Goal: Task Accomplishment & Management: Use online tool/utility

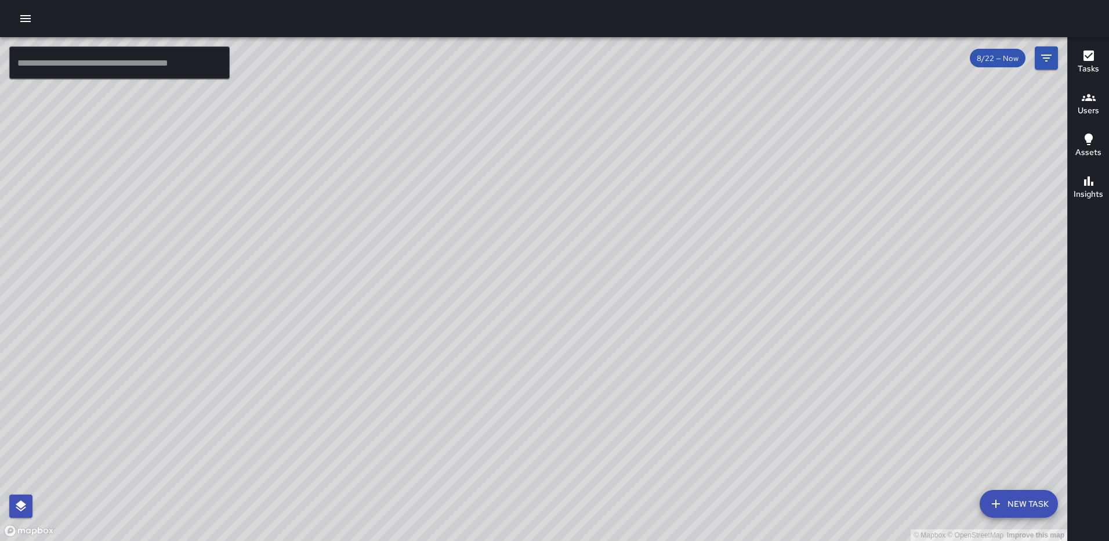
click at [1077, 56] on button "Tasks" at bounding box center [1088, 63] width 41 height 42
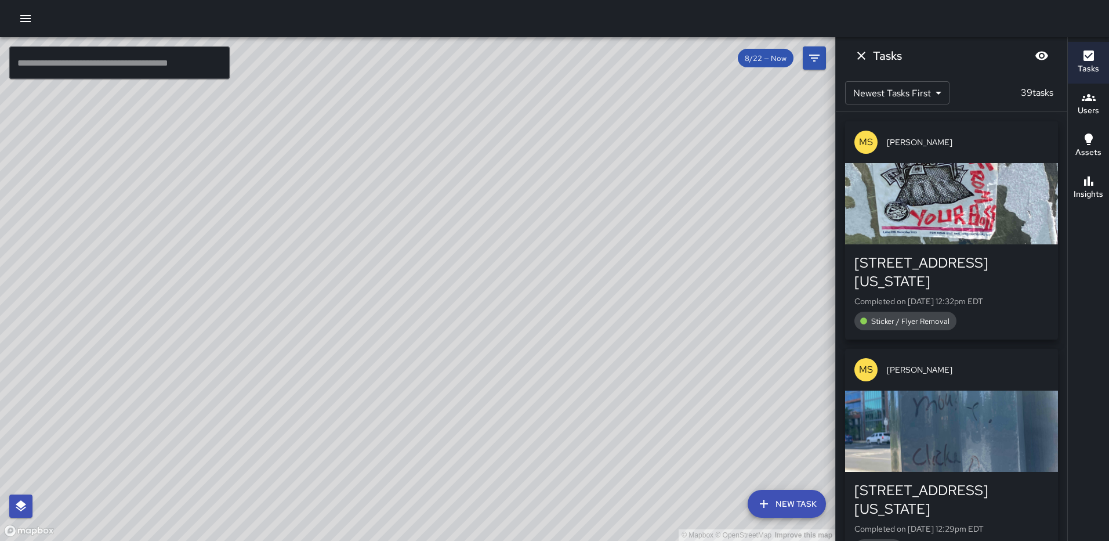
click at [934, 215] on div "button" at bounding box center [951, 203] width 213 height 81
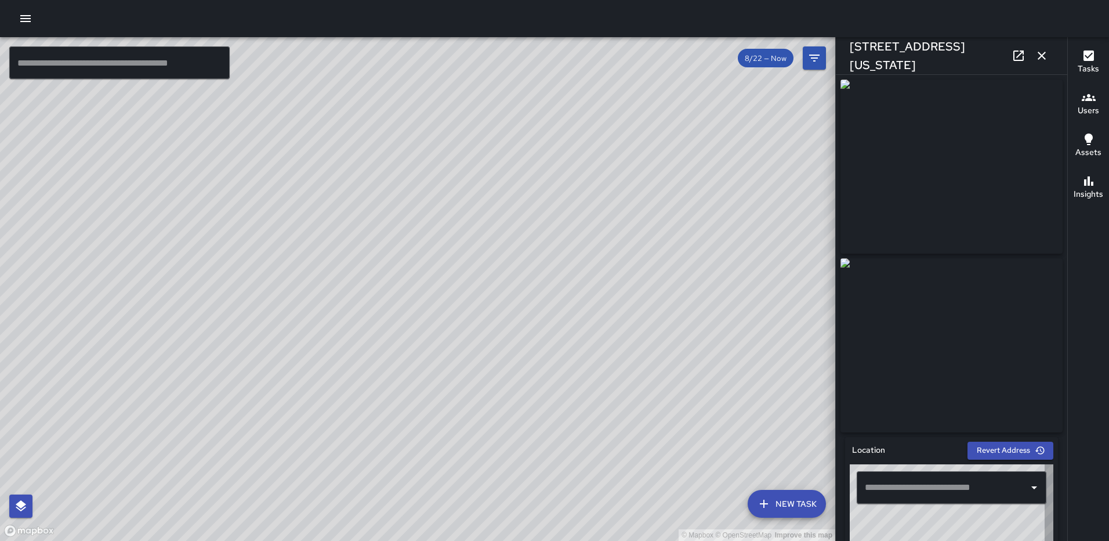
type input "**********"
click at [1045, 55] on icon "button" at bounding box center [1042, 56] width 14 height 14
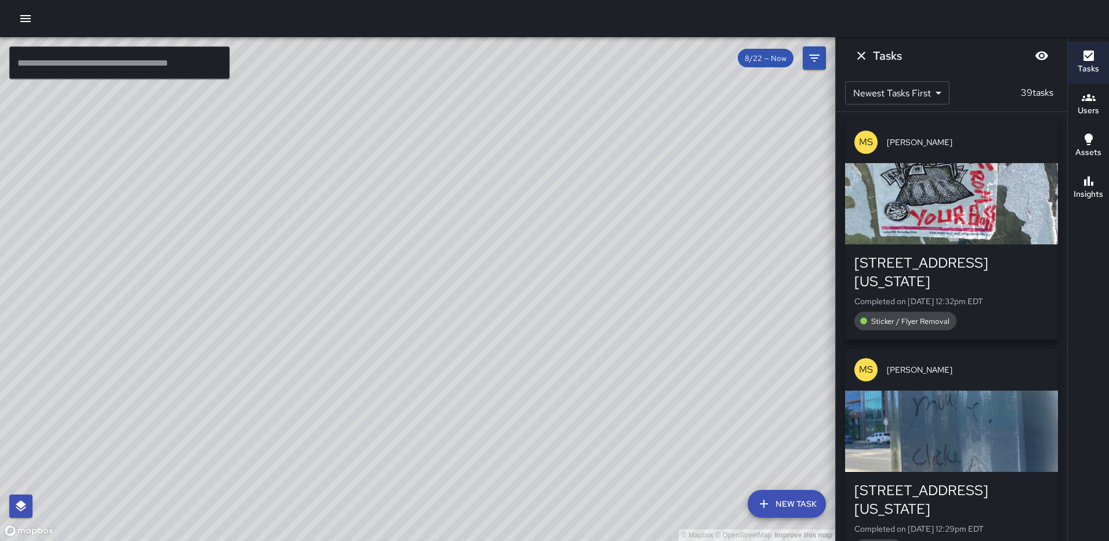
click at [907, 404] on div "button" at bounding box center [951, 430] width 213 height 81
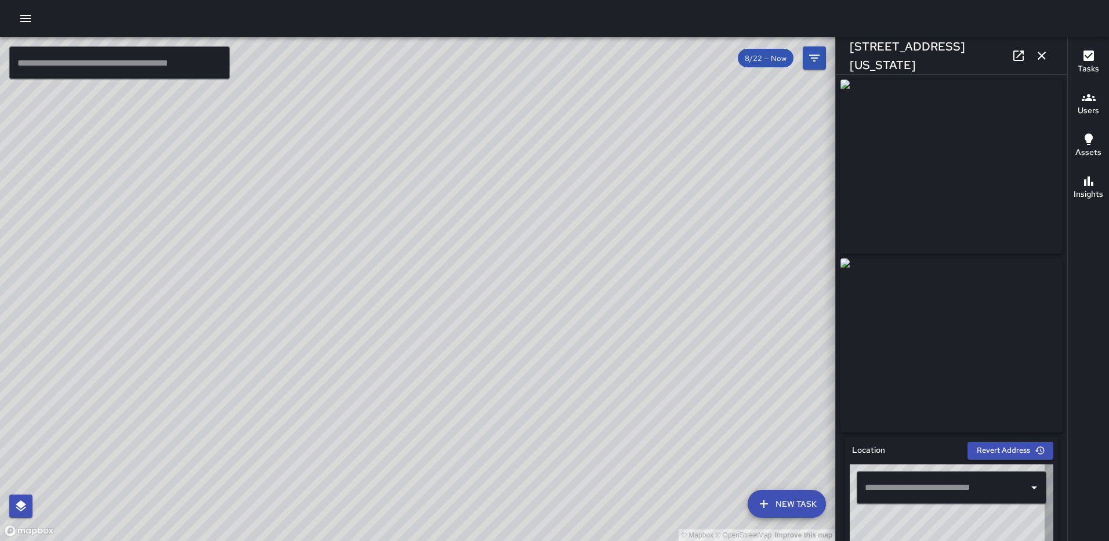
type input "**********"
click at [1039, 50] on icon "button" at bounding box center [1042, 56] width 14 height 14
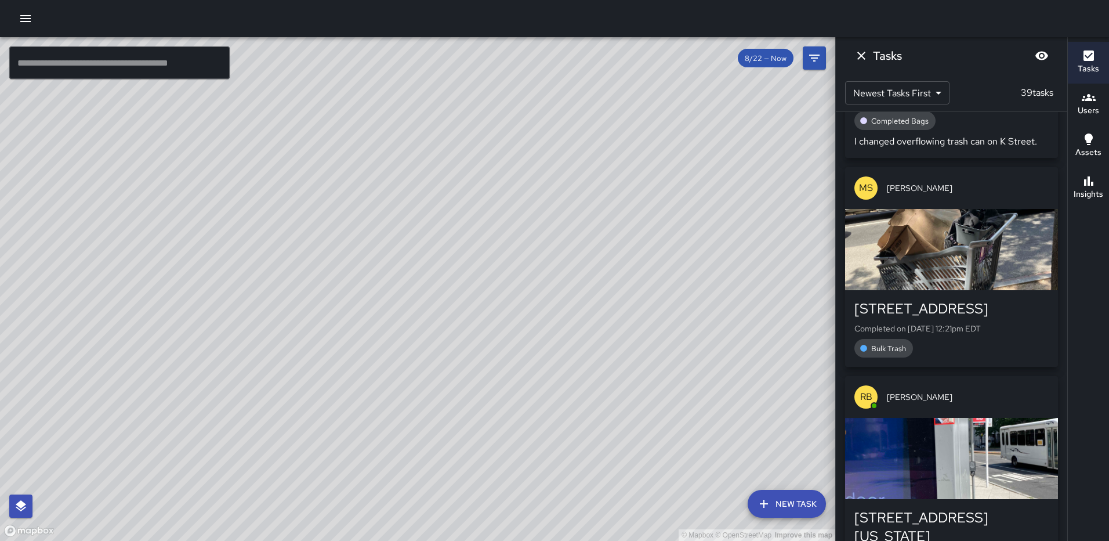
scroll to position [638, 0]
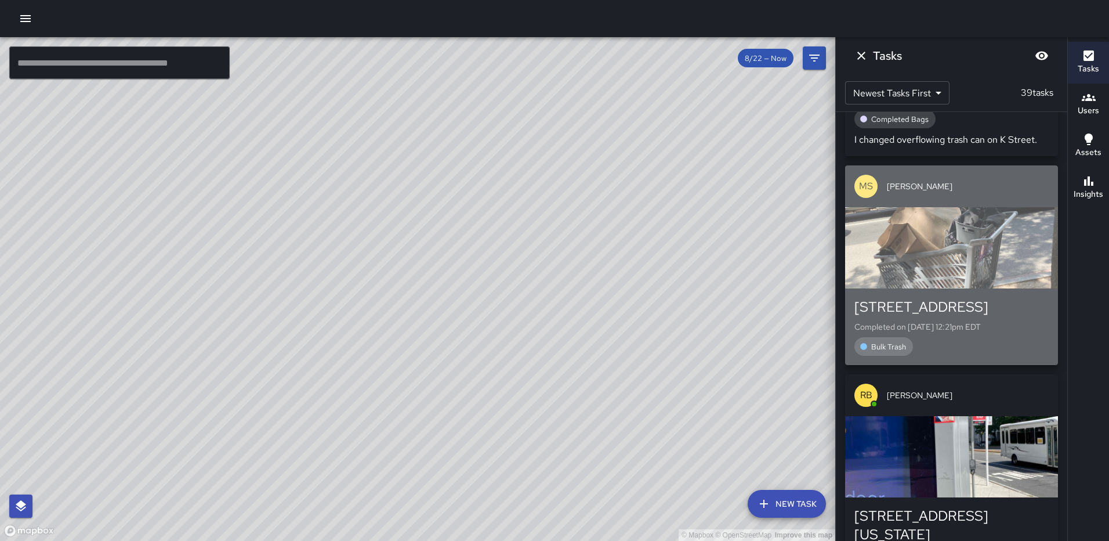
click at [951, 244] on div "button" at bounding box center [951, 247] width 213 height 81
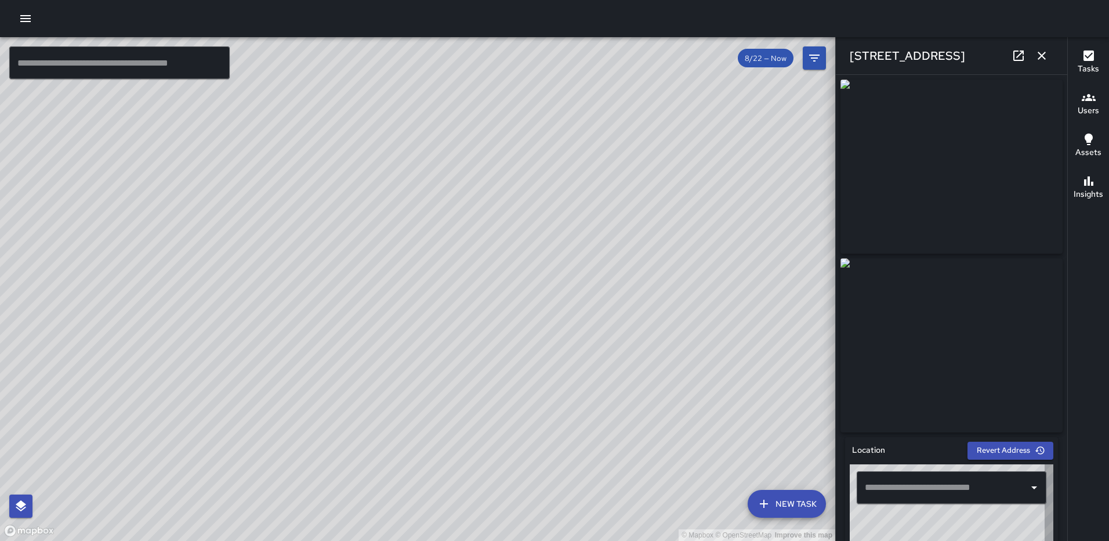
type input "**********"
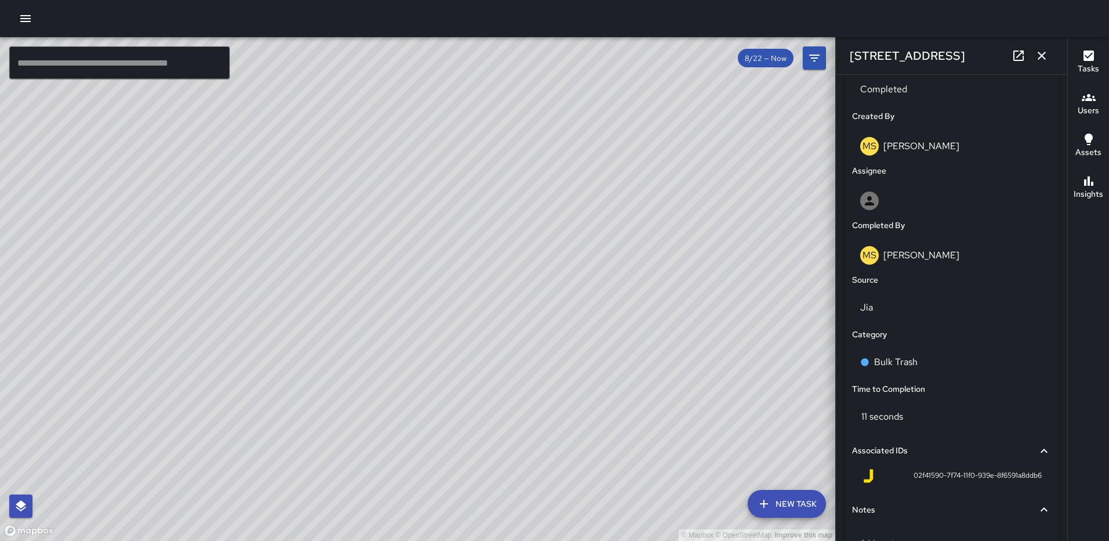
scroll to position [592, 0]
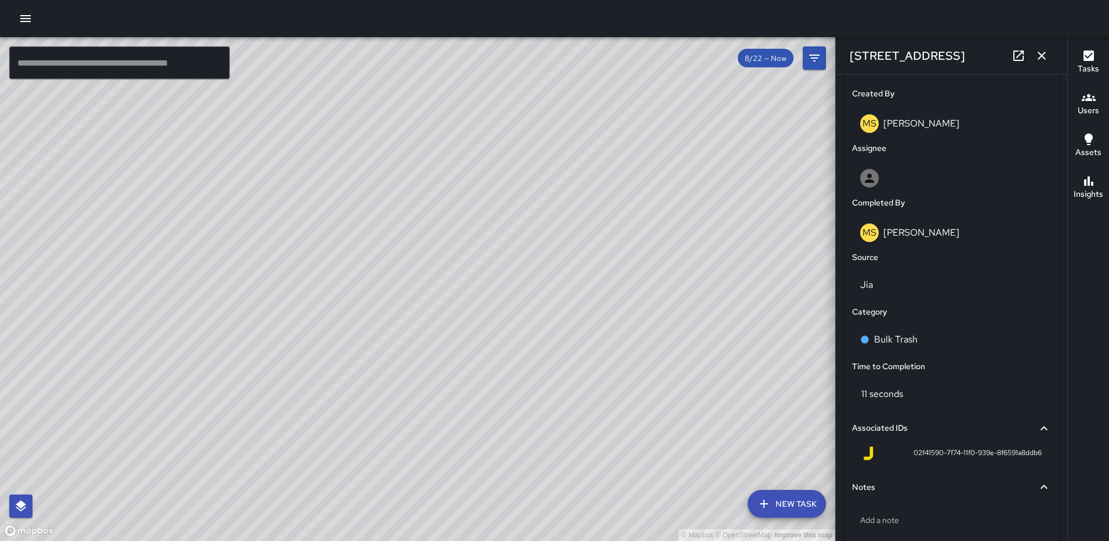
click at [909, 238] on p "[PERSON_NAME]" at bounding box center [922, 232] width 76 height 12
click at [922, 234] on p "[PERSON_NAME]" at bounding box center [922, 232] width 76 height 12
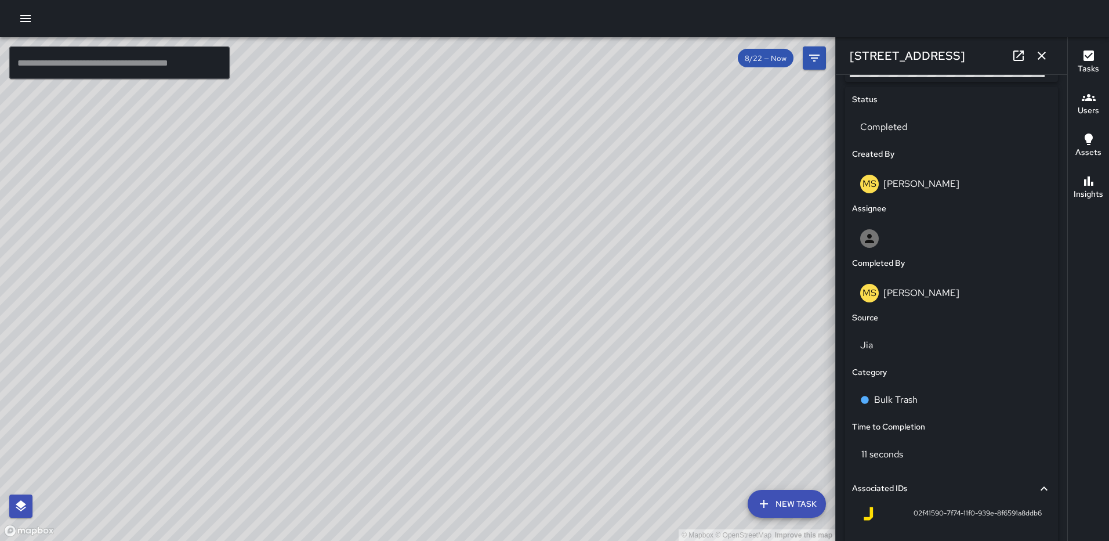
scroll to position [476, 0]
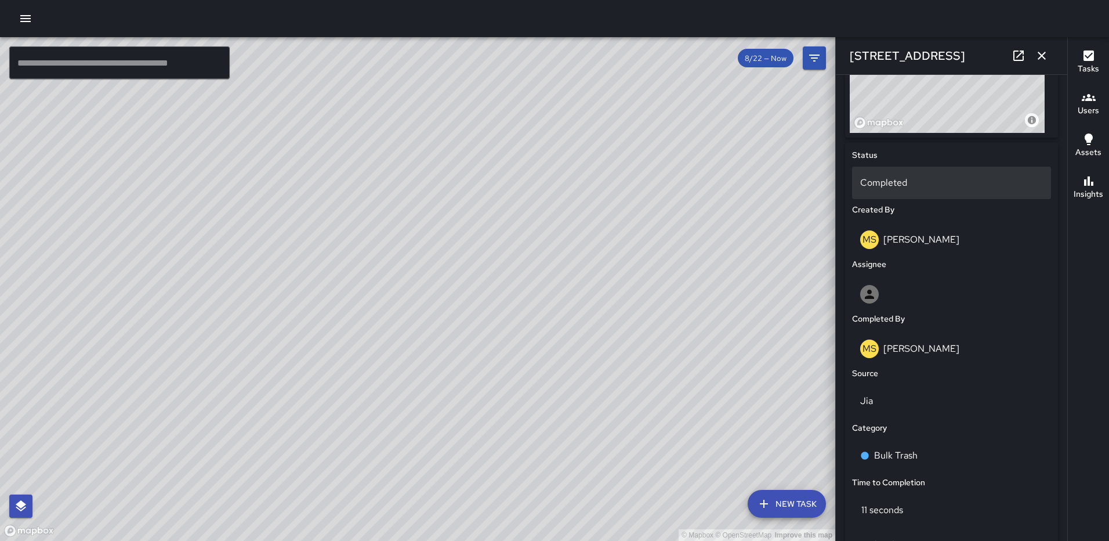
click at [906, 189] on p "Completed" at bounding box center [951, 183] width 183 height 14
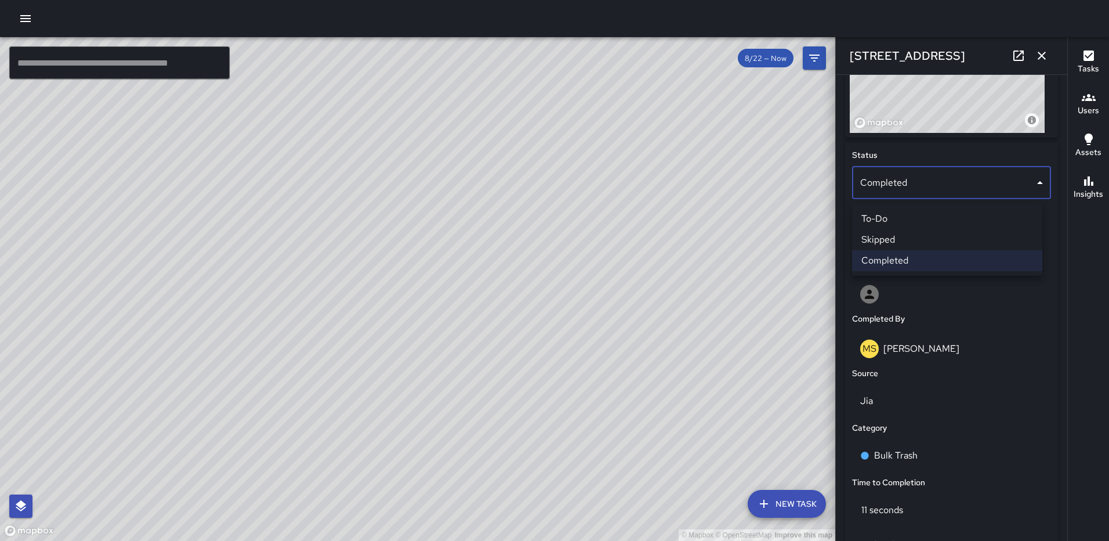
click at [915, 222] on li "To-Do" at bounding box center [947, 218] width 190 height 21
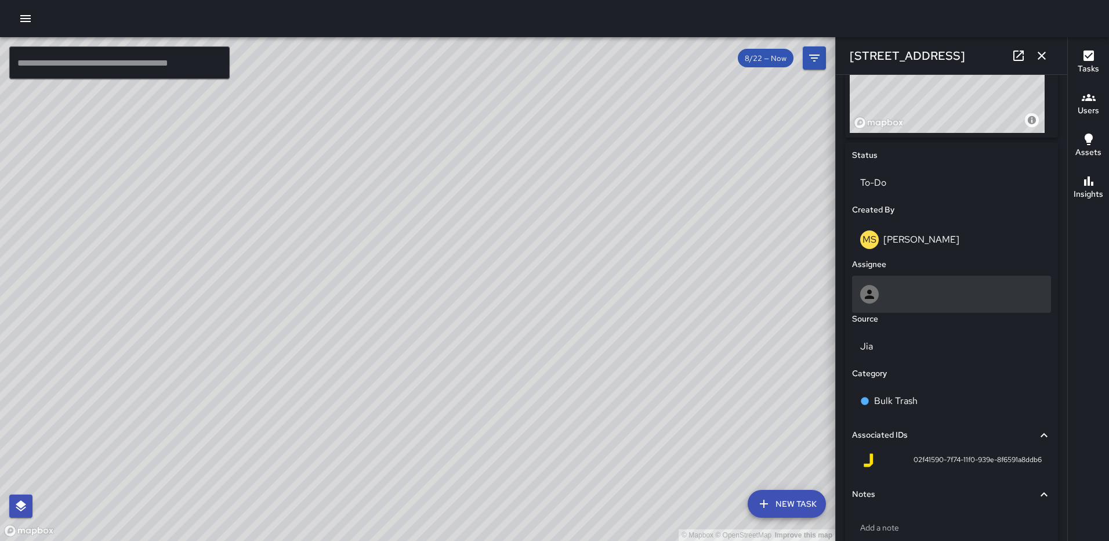
click at [915, 295] on div at bounding box center [951, 294] width 183 height 19
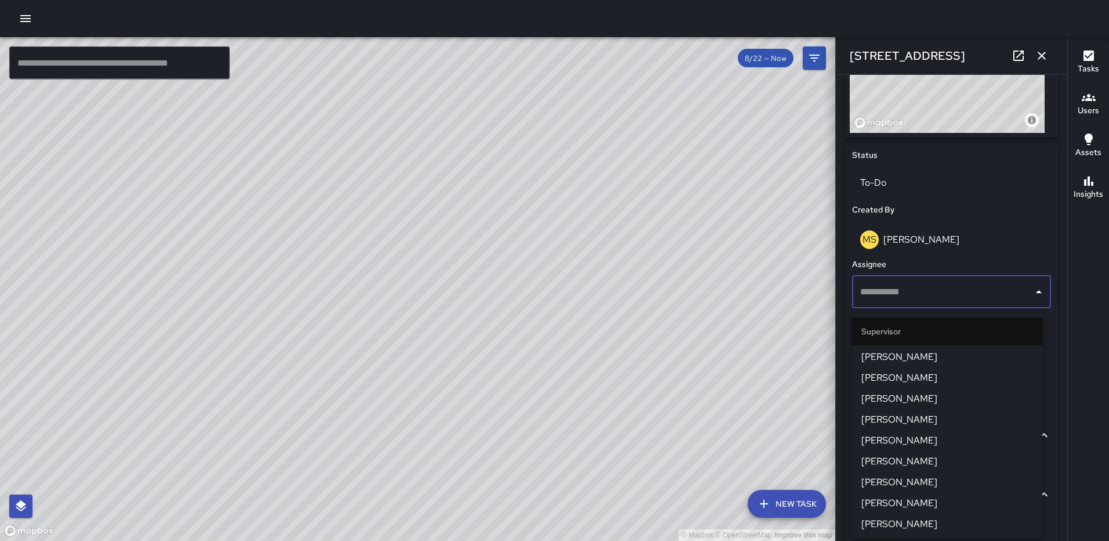
scroll to position [361, 0]
click at [897, 478] on span "[PERSON_NAME]" at bounding box center [948, 482] width 172 height 14
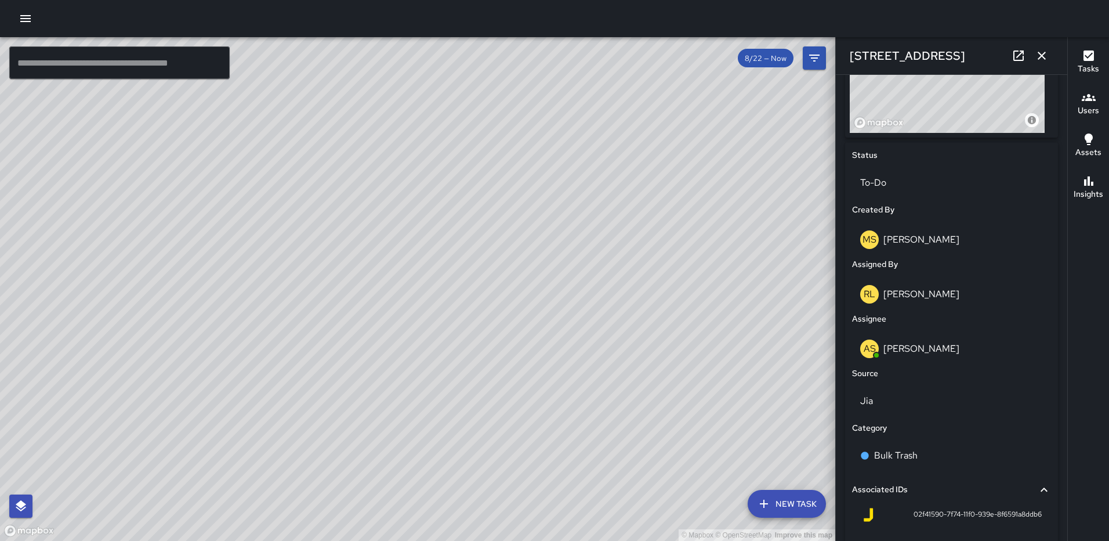
click at [1041, 54] on icon "button" at bounding box center [1042, 56] width 14 height 14
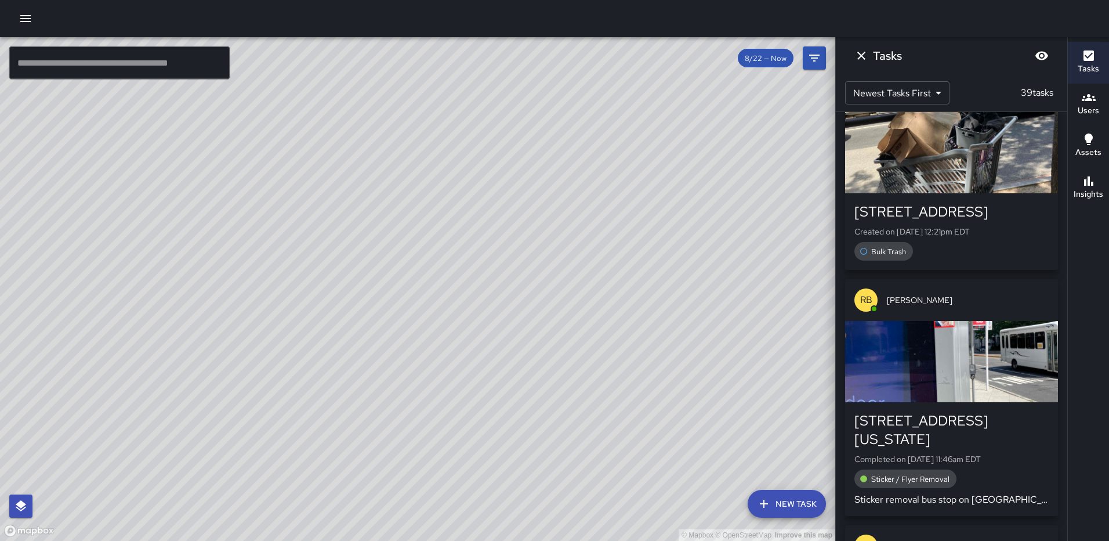
scroll to position [928, 0]
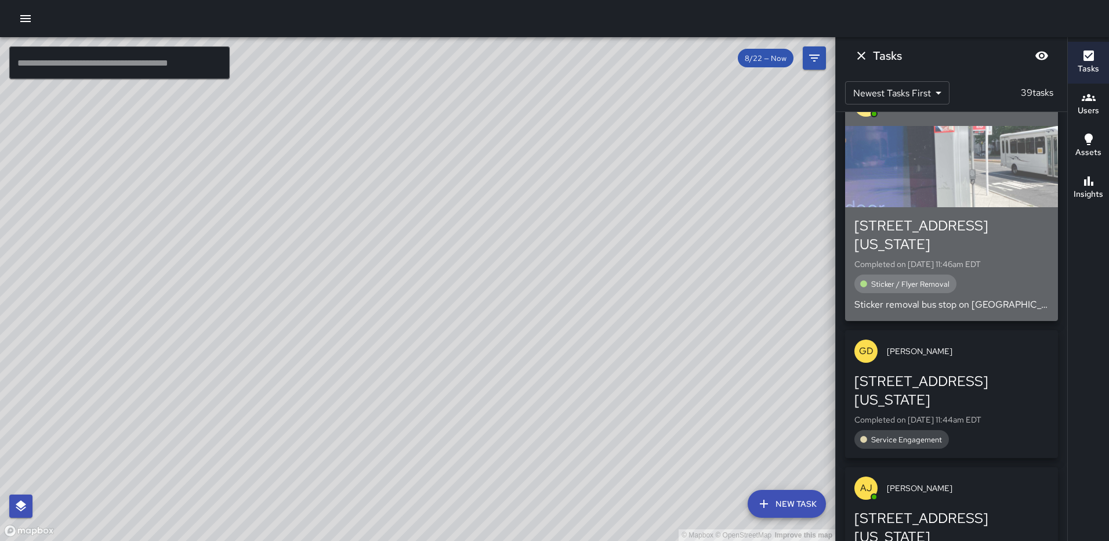
click at [962, 182] on div "button" at bounding box center [951, 166] width 213 height 81
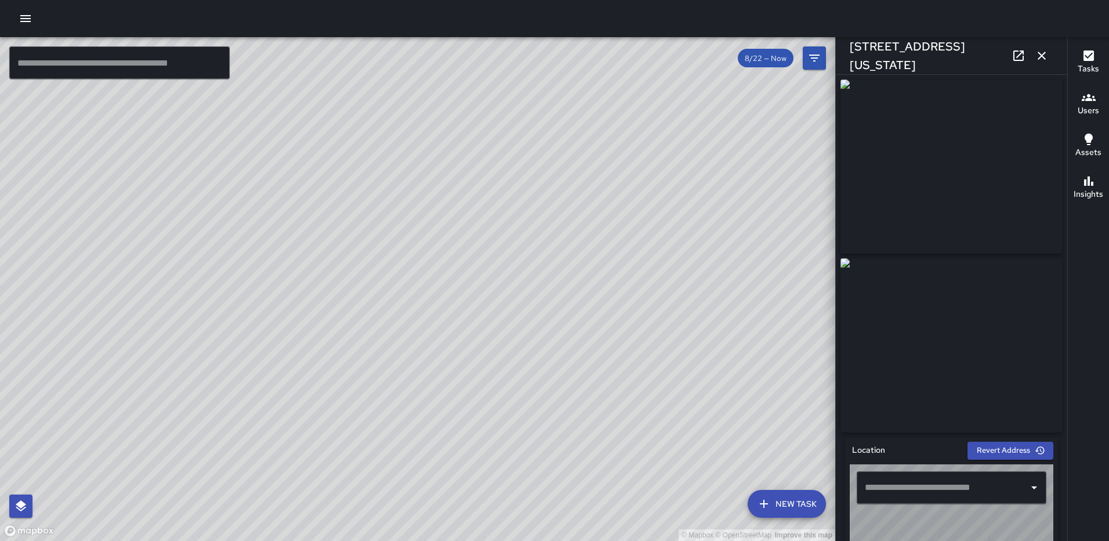
type input "**********"
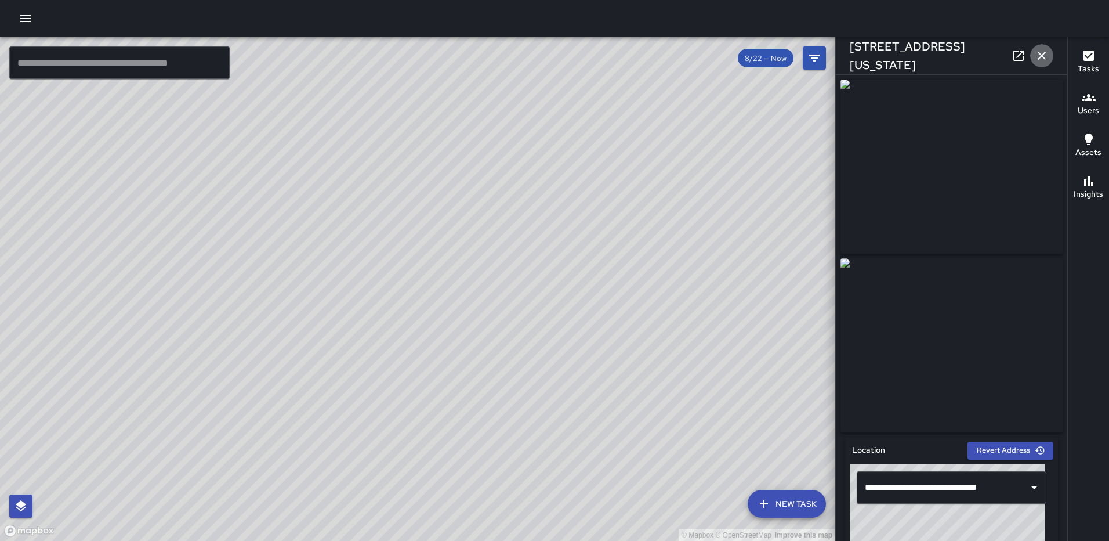
click at [1043, 58] on icon "button" at bounding box center [1042, 56] width 14 height 14
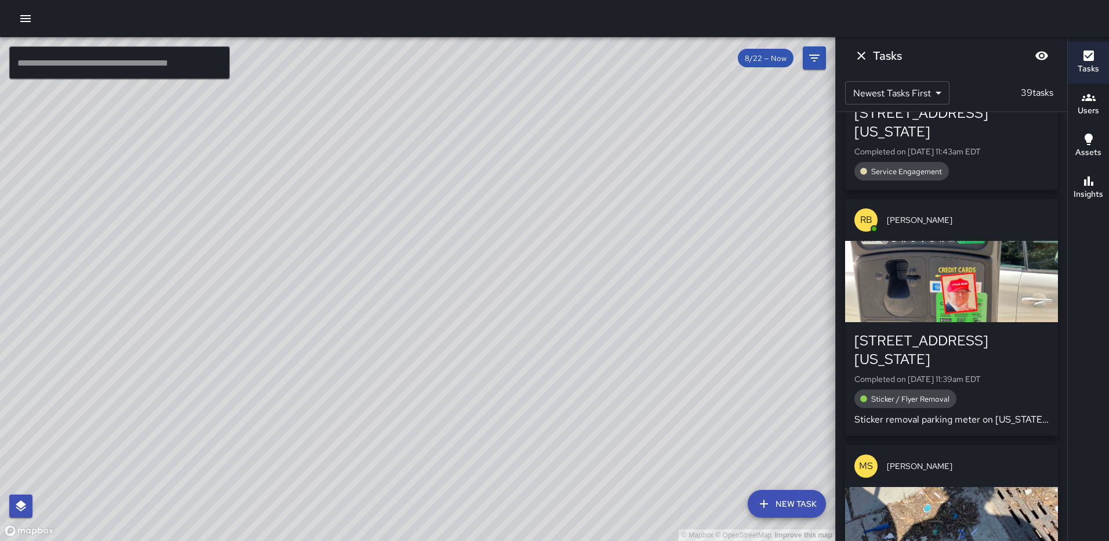
scroll to position [1334, 0]
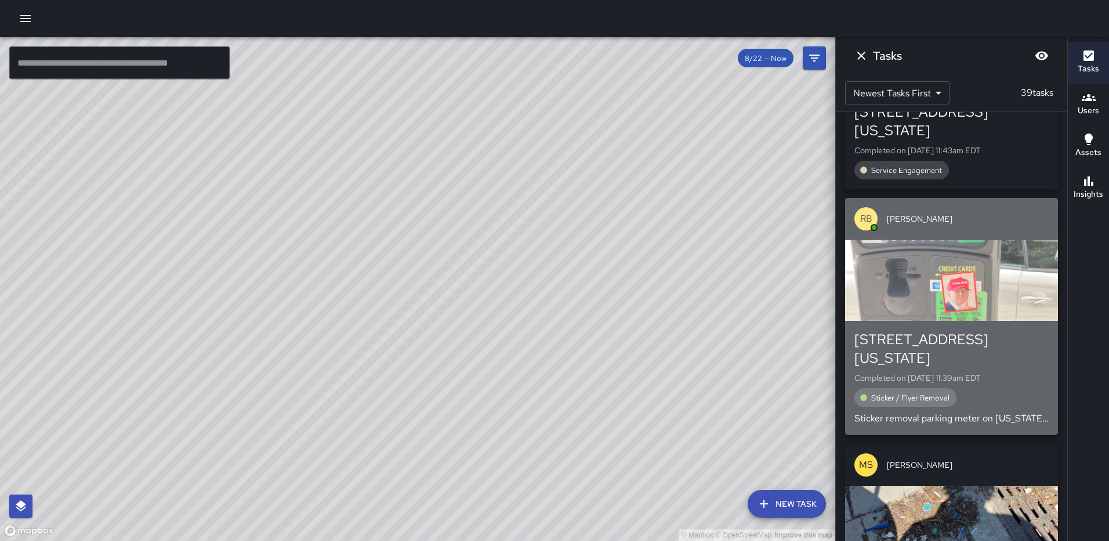
click at [952, 298] on div "button" at bounding box center [951, 280] width 213 height 81
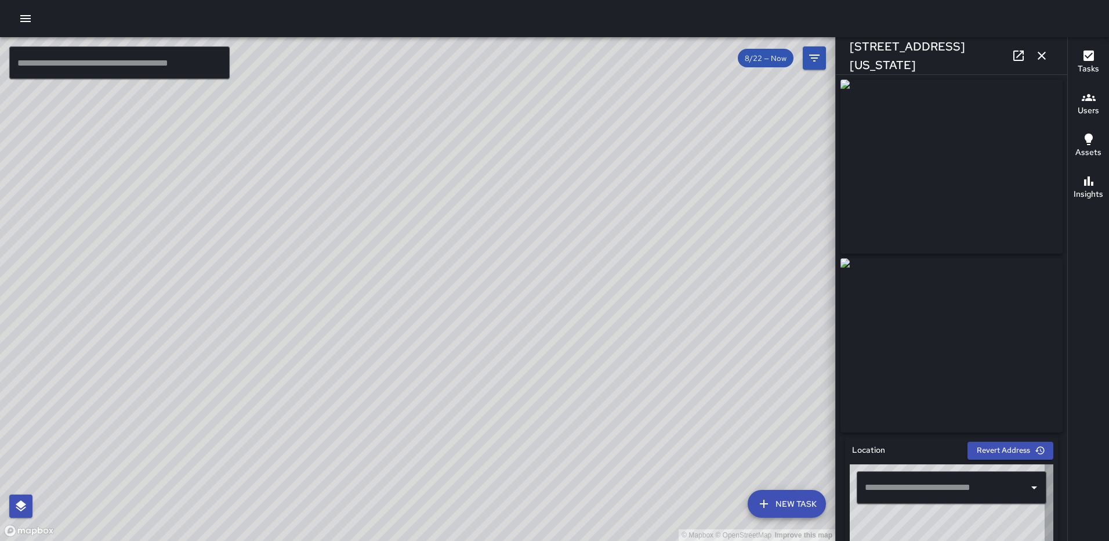
type input "**********"
click at [1041, 57] on icon "button" at bounding box center [1042, 56] width 14 height 14
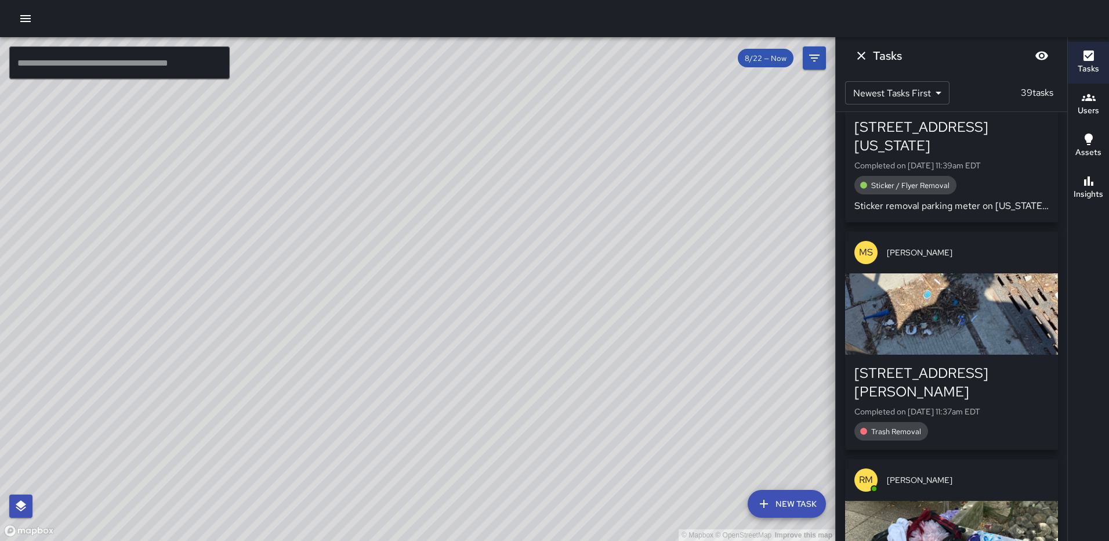
scroll to position [1566, 0]
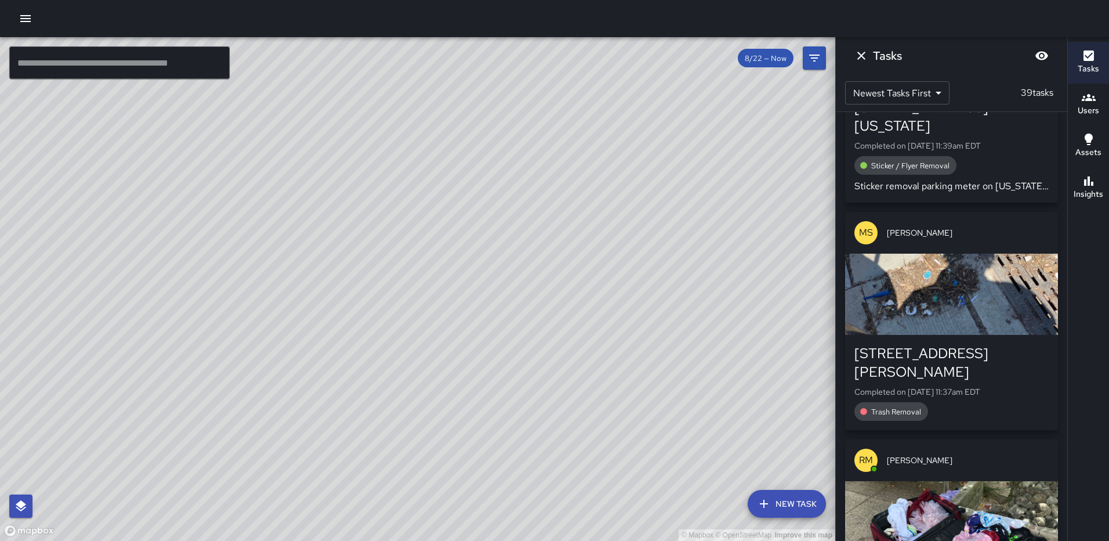
click at [962, 310] on div "button" at bounding box center [951, 294] width 213 height 81
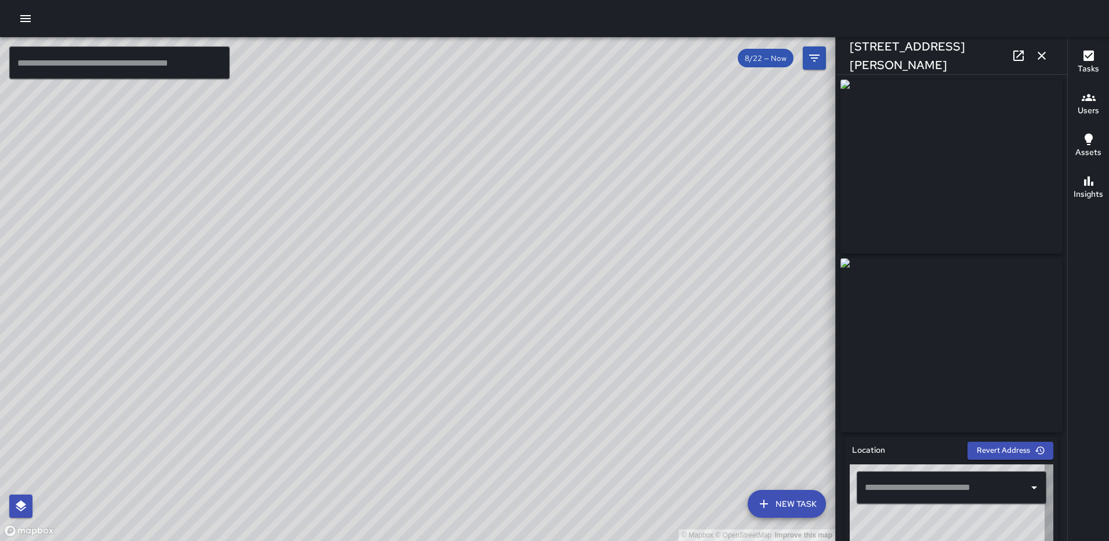
type input "**********"
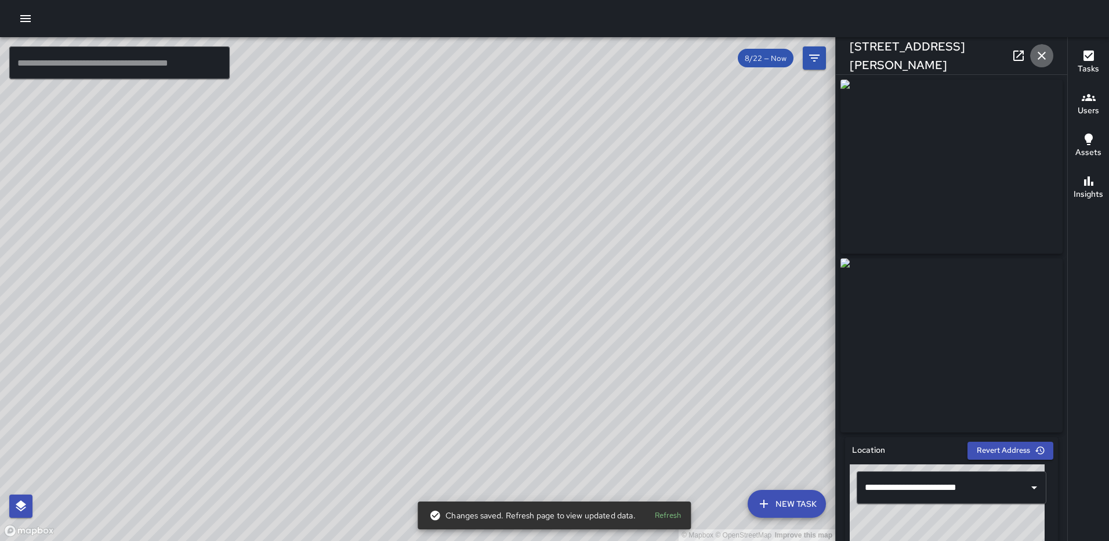
click at [1036, 55] on icon "button" at bounding box center [1042, 56] width 14 height 14
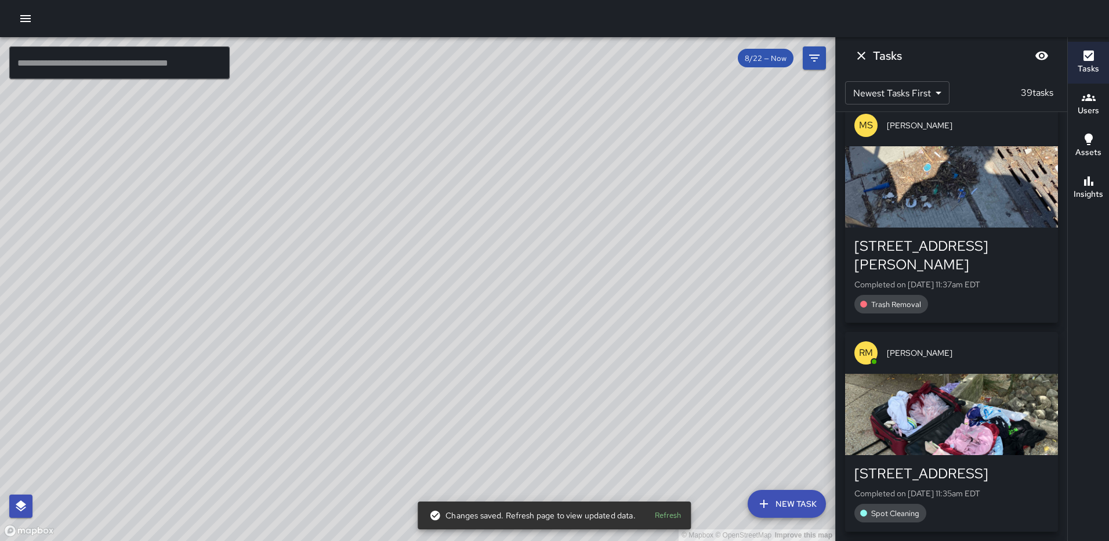
scroll to position [1790, 0]
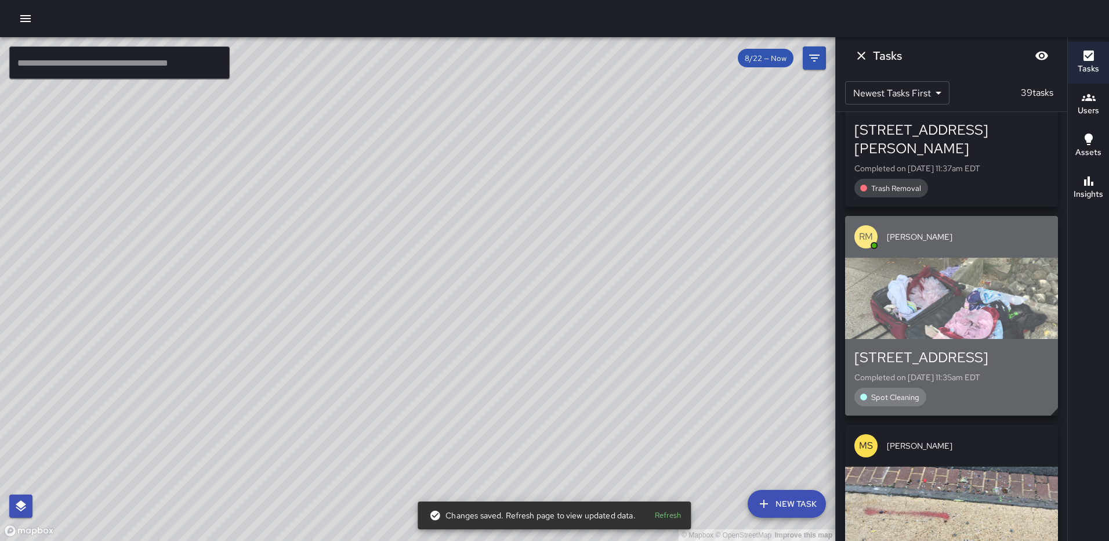
click at [927, 290] on div "button" at bounding box center [951, 298] width 213 height 81
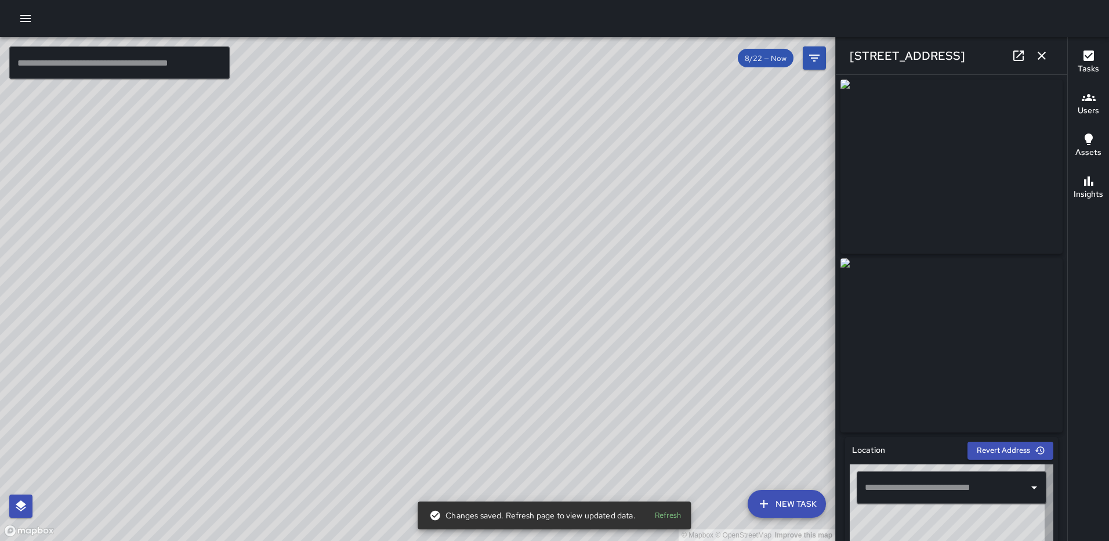
type input "**********"
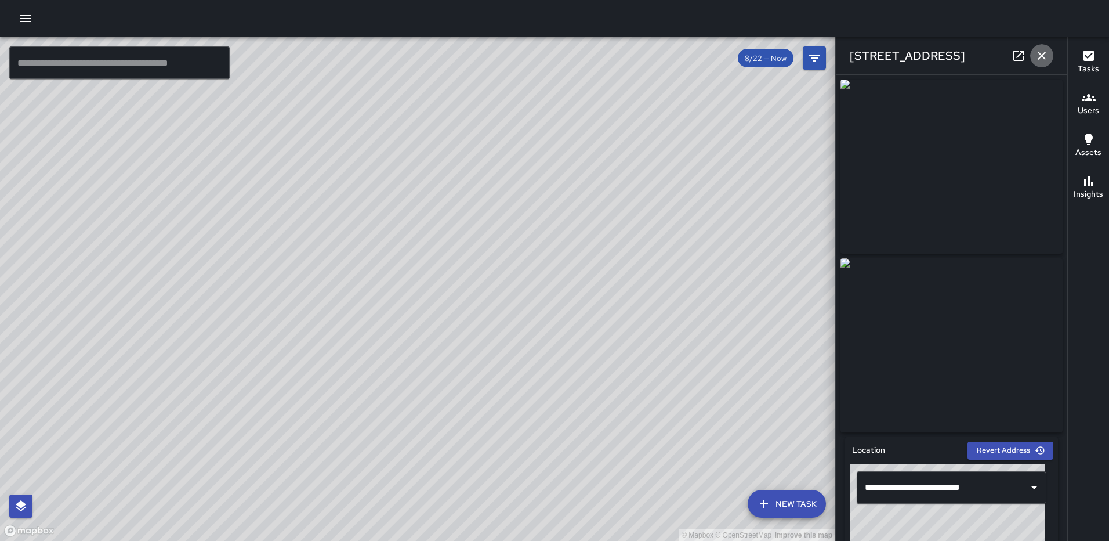
click at [1037, 48] on button "button" at bounding box center [1041, 55] width 23 height 23
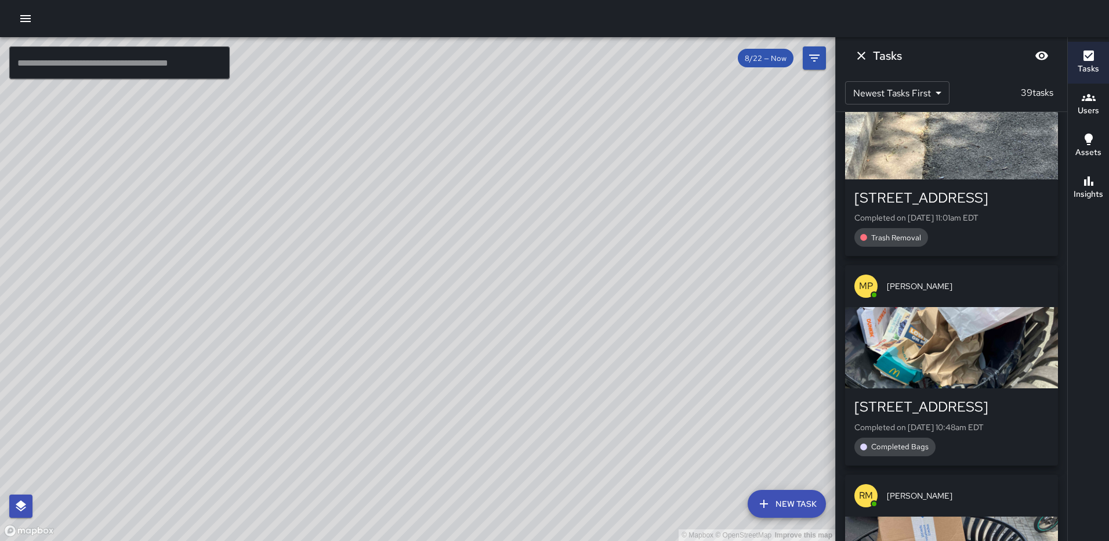
scroll to position [2370, 0]
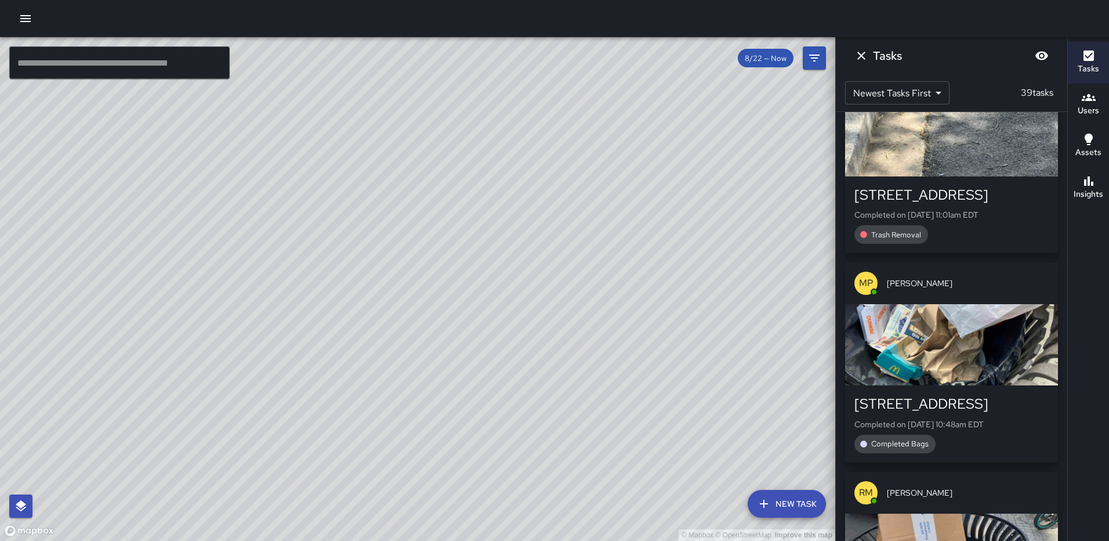
click at [947, 341] on div "button" at bounding box center [951, 344] width 213 height 81
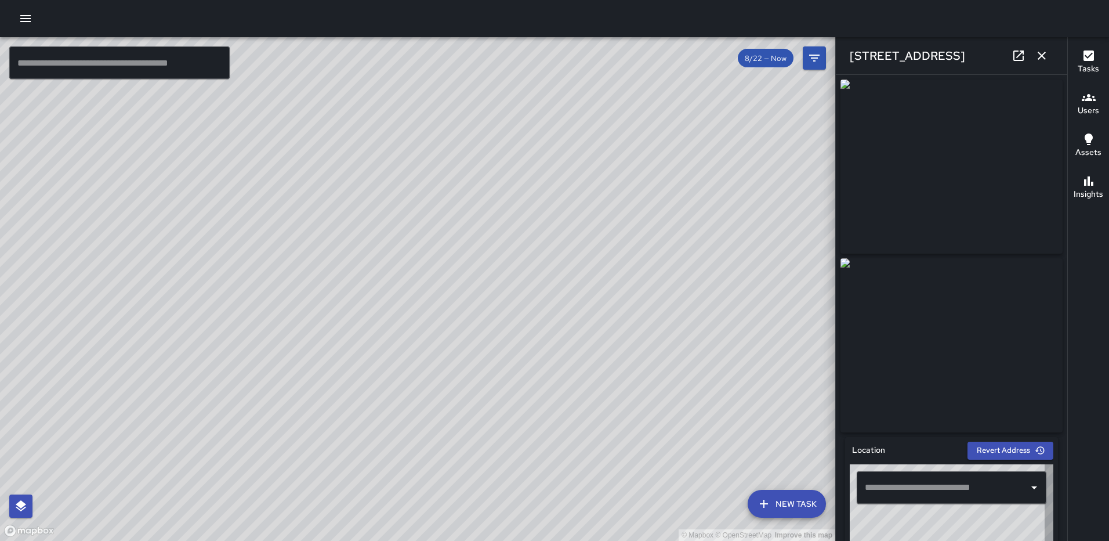
type input "**********"
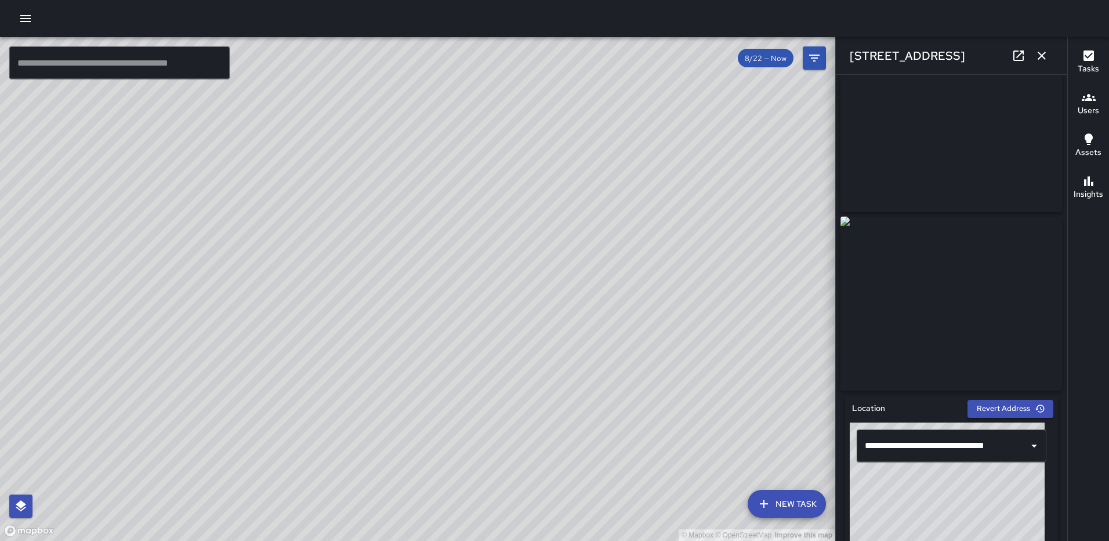
scroll to position [0, 0]
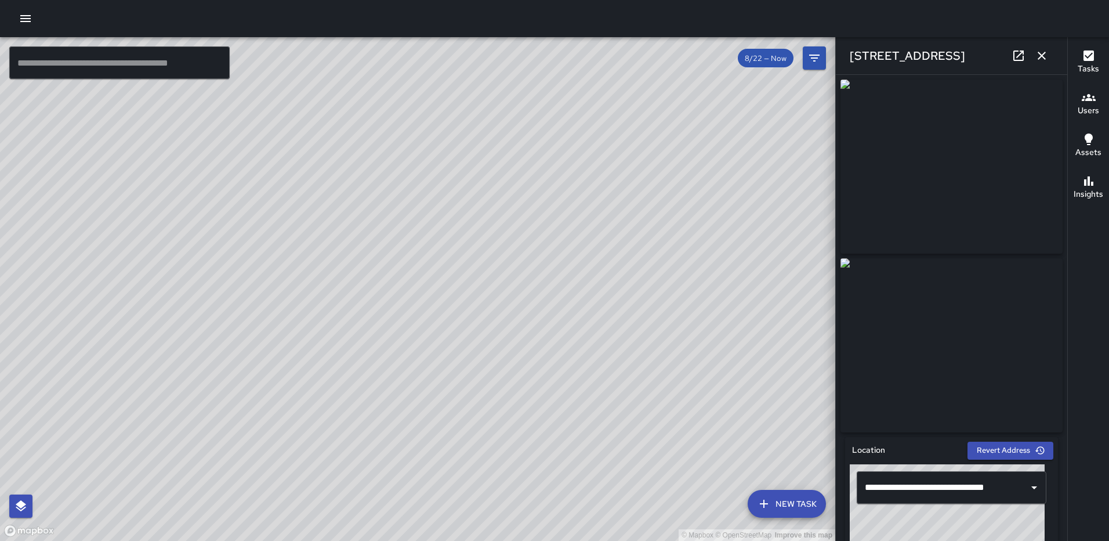
click at [1043, 52] on icon "button" at bounding box center [1042, 56] width 14 height 14
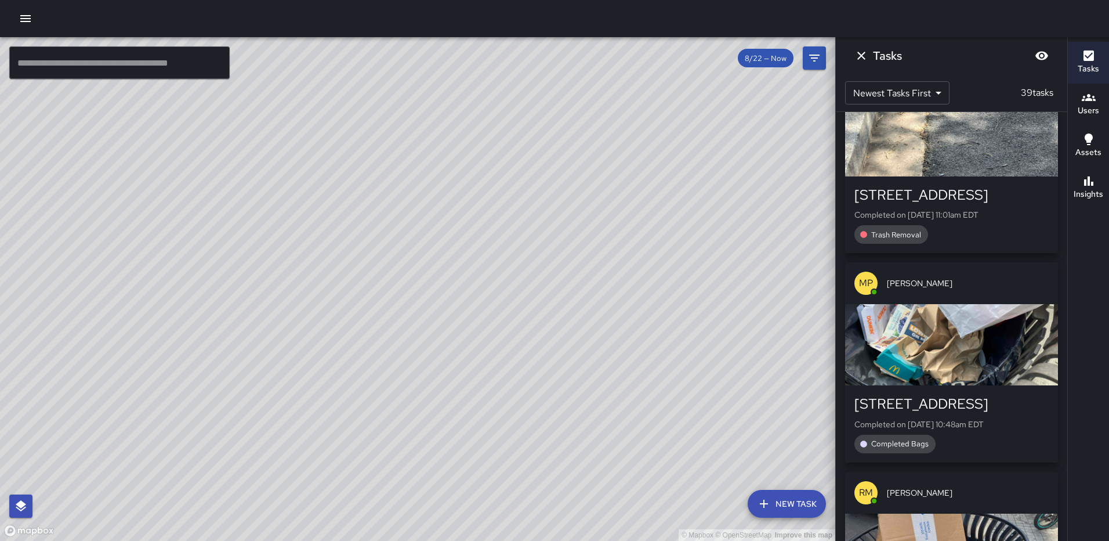
click at [858, 53] on icon "Dismiss" at bounding box center [862, 56] width 14 height 14
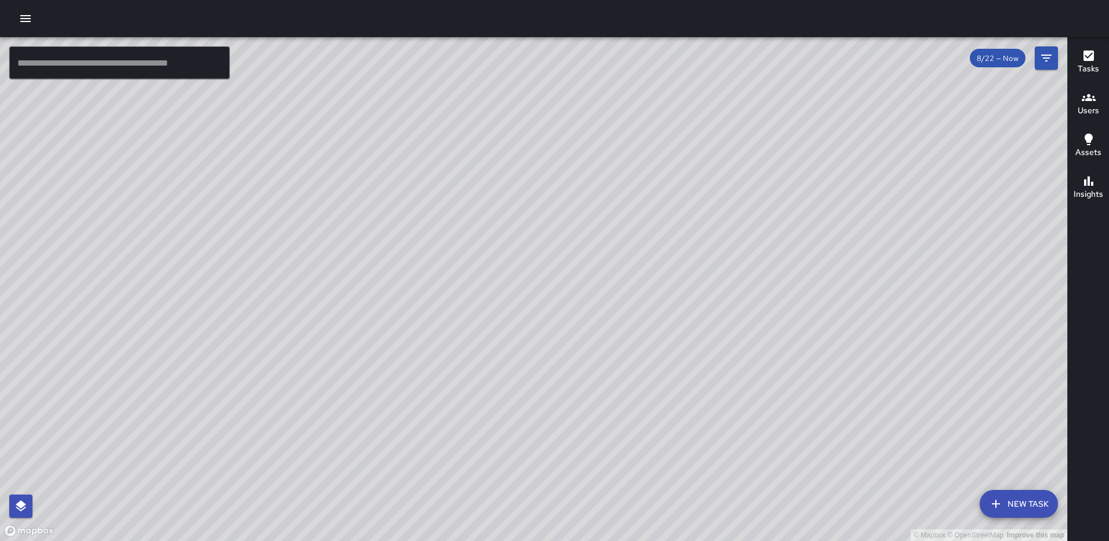
drag, startPoint x: 655, startPoint y: 334, endPoint x: 620, endPoint y: 348, distance: 38.0
click at [621, 348] on div "© Mapbox © OpenStreetMap Improve this map" at bounding box center [534, 289] width 1068 height 504
click at [1091, 66] on h6 "Tasks" at bounding box center [1088, 69] width 21 height 13
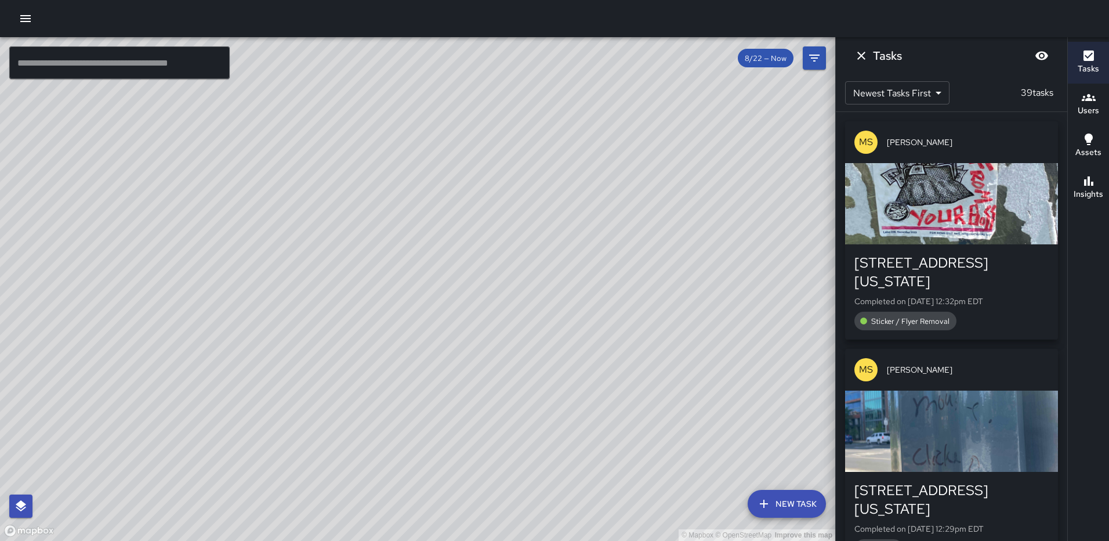
click at [753, 167] on div "© Mapbox © OpenStreetMap Improve this map" at bounding box center [417, 289] width 835 height 504
click at [858, 55] on icon "Dismiss" at bounding box center [862, 56] width 14 height 14
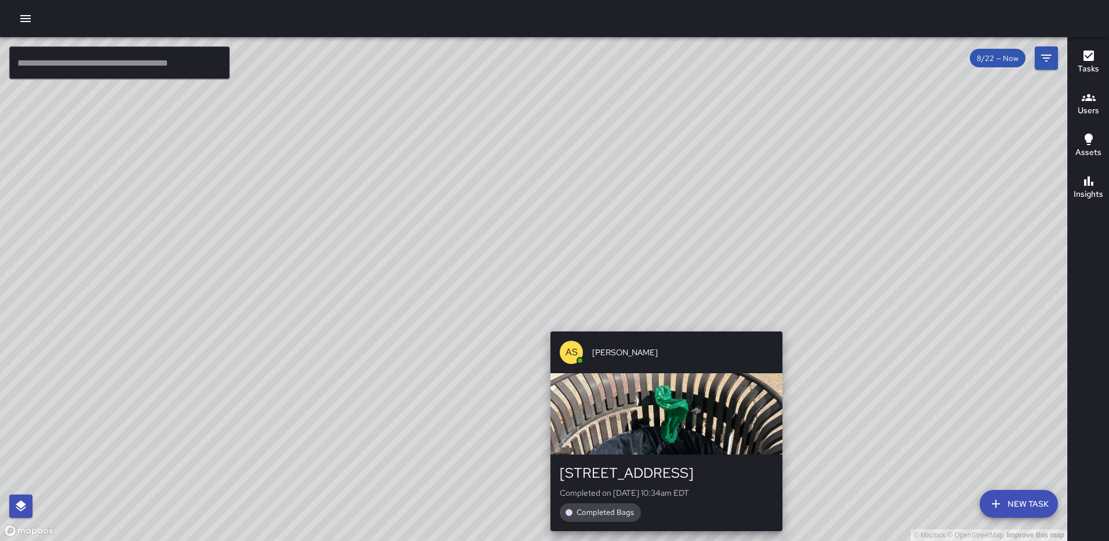
click at [663, 323] on div "© Mapbox © OpenStreetMap Improve this map AS [PERSON_NAME] [STREET_ADDRESS] Com…" at bounding box center [534, 289] width 1068 height 504
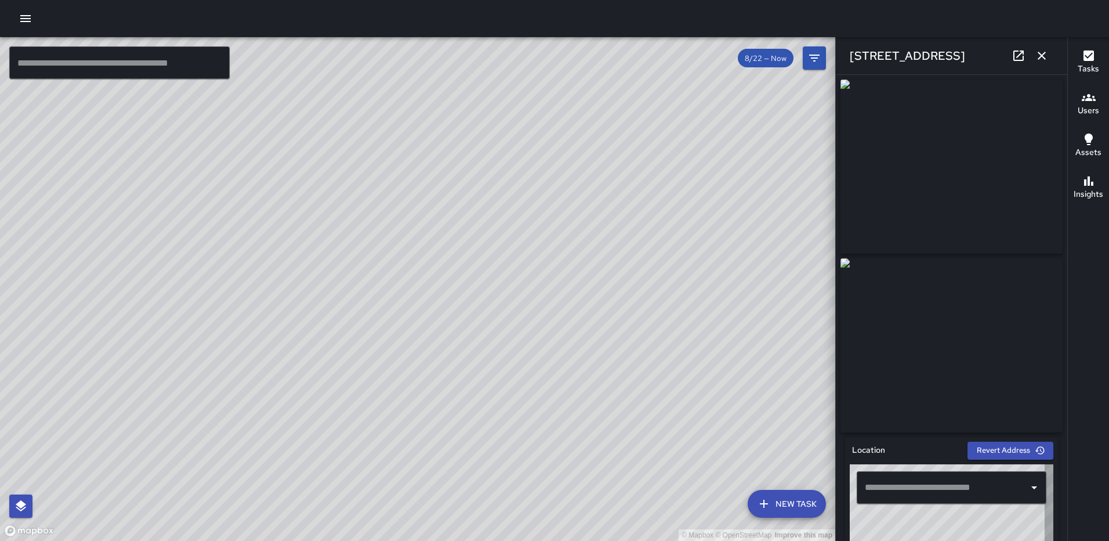
type input "**********"
click at [1036, 45] on div "[STREET_ADDRESS]" at bounding box center [951, 55] width 231 height 37
click at [1040, 56] on icon "button" at bounding box center [1042, 56] width 14 height 14
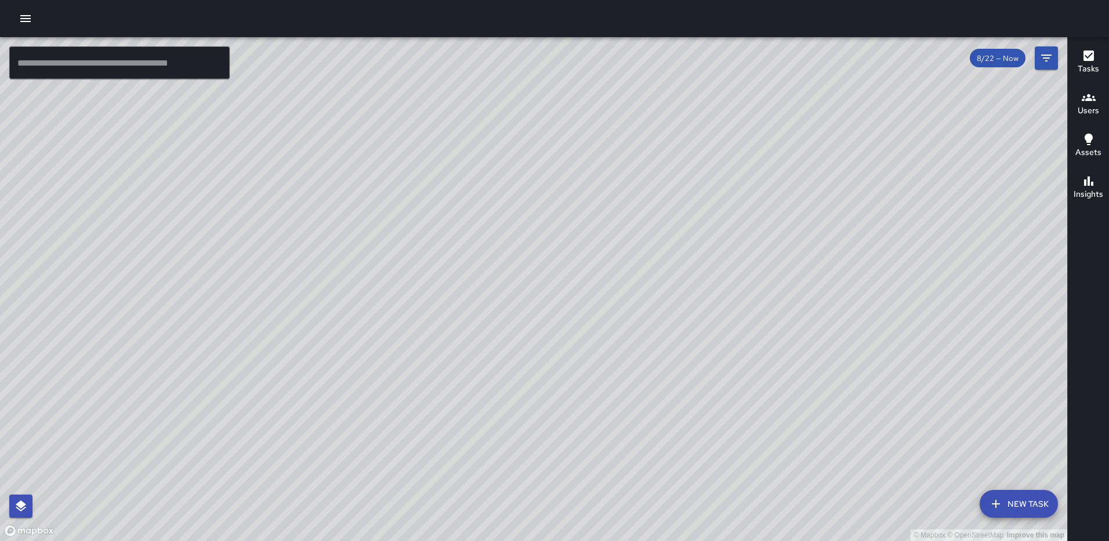
drag, startPoint x: 480, startPoint y: 261, endPoint x: 500, endPoint y: 337, distance: 78.5
click at [519, 357] on div "© Mapbox © OpenStreetMap Improve this map" at bounding box center [534, 289] width 1068 height 504
